Goal: Navigation & Orientation: Find specific page/section

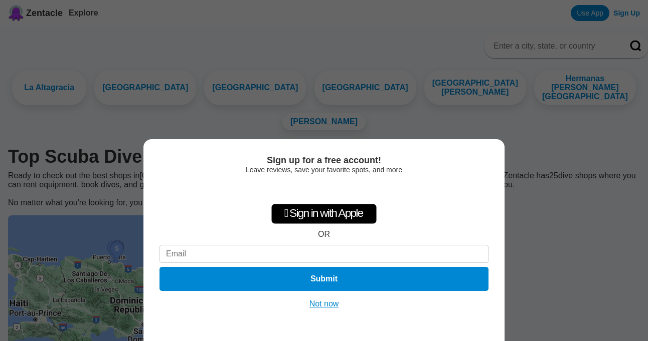
click at [326, 305] on button "Not now" at bounding box center [324, 304] width 36 height 10
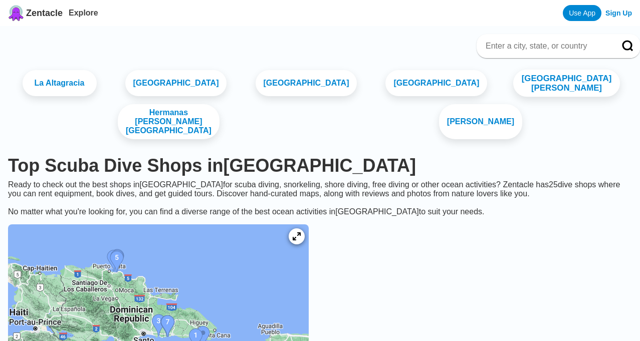
click at [513, 95] on link "[GEOGRAPHIC_DATA][PERSON_NAME]" at bounding box center [566, 84] width 107 height 28
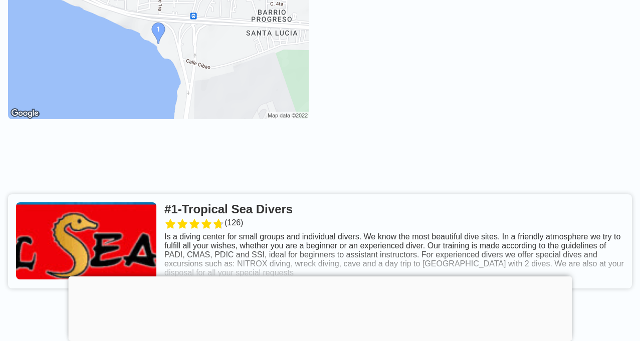
scroll to position [304, 0]
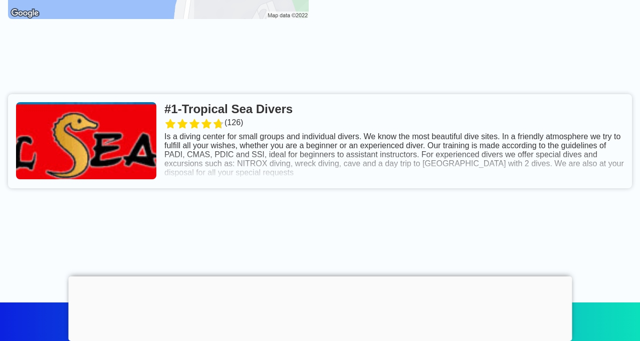
click at [126, 151] on link at bounding box center [320, 141] width 624 height 94
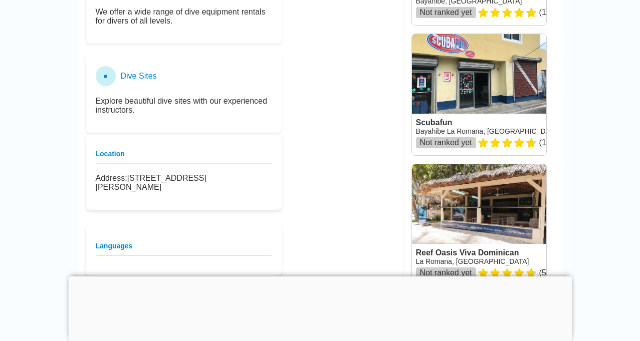
scroll to position [652, 0]
